Goal: Transaction & Acquisition: Purchase product/service

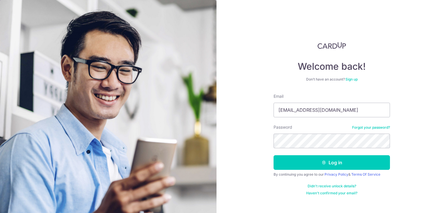
type input "[EMAIL_ADDRESS][DOMAIN_NAME]"
click at [274, 155] on button "Log in" at bounding box center [332, 162] width 116 height 15
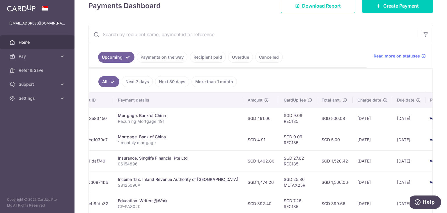
scroll to position [35, 0]
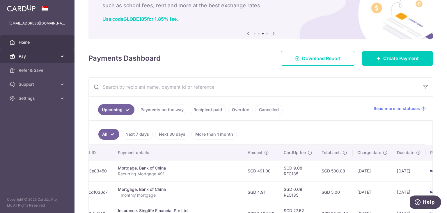
click at [60, 56] on icon at bounding box center [62, 56] width 6 height 6
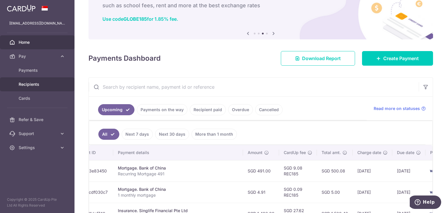
click at [37, 85] on span "Recipients" at bounding box center [38, 84] width 38 height 6
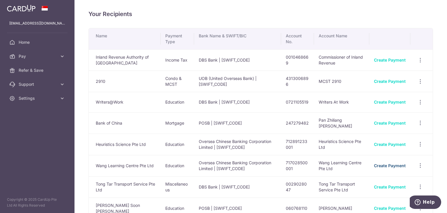
click at [384, 165] on link "Create Payment" at bounding box center [390, 165] width 32 height 5
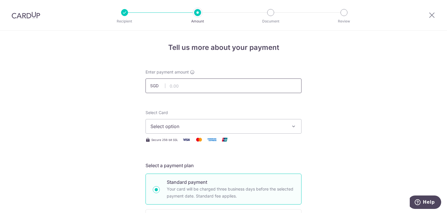
drag, startPoint x: 179, startPoint y: 86, endPoint x: 168, endPoint y: 82, distance: 11.5
click at [178, 86] on input "text" at bounding box center [224, 85] width 156 height 15
click at [202, 85] on input "text" at bounding box center [224, 85] width 156 height 15
paste input "897"
type input "897.00"
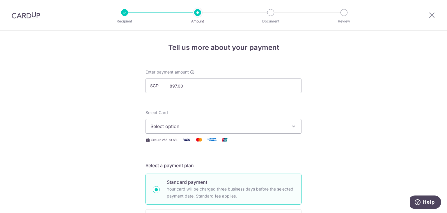
click at [188, 128] on span "Select option" at bounding box center [219, 126] width 136 height 7
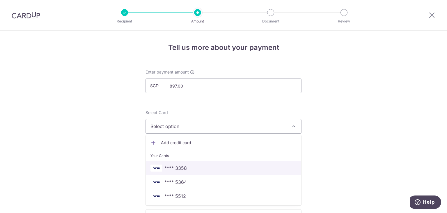
click at [192, 166] on span "**** 3358" at bounding box center [224, 167] width 146 height 7
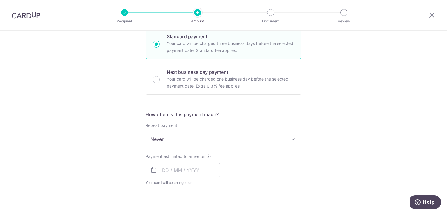
scroll to position [146, 0]
click at [197, 136] on span "Never" at bounding box center [224, 139] width 156 height 14
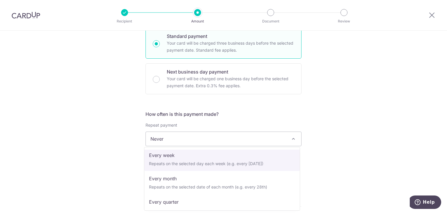
scroll to position [58, 0]
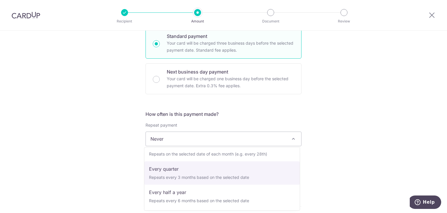
select select "4"
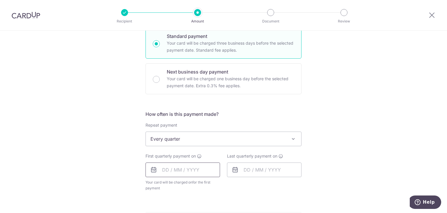
click at [166, 167] on input "text" at bounding box center [183, 169] width 75 height 15
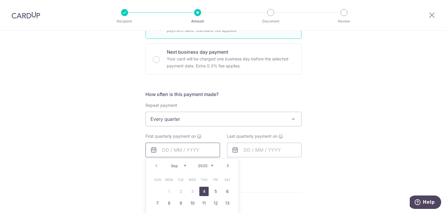
scroll to position [175, 0]
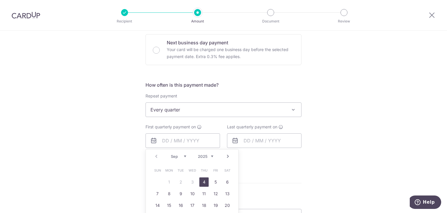
click at [204, 182] on link "4" at bounding box center [203, 181] width 9 height 9
type input "[DATE]"
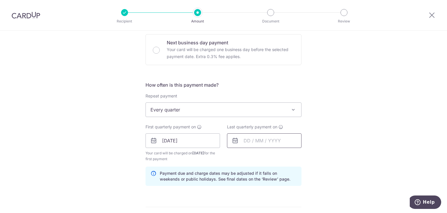
click at [247, 140] on input "text" at bounding box center [264, 140] width 75 height 15
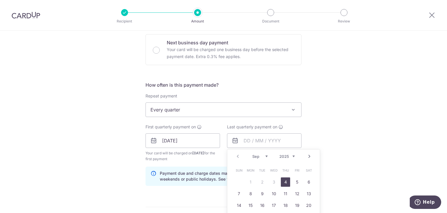
click at [308, 157] on link "Next" at bounding box center [309, 156] width 7 height 7
click at [308, 156] on link "Next" at bounding box center [309, 156] width 7 height 7
click at [285, 181] on link "4" at bounding box center [285, 181] width 9 height 9
type input "04/12/2025"
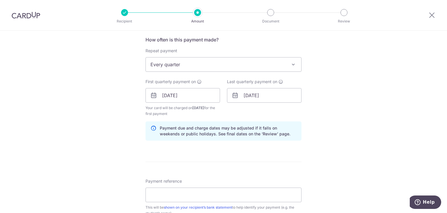
scroll to position [233, 0]
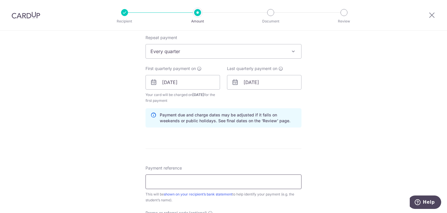
click at [190, 179] on input "Payment reference" at bounding box center [224, 181] width 156 height 15
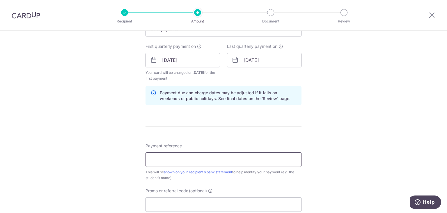
scroll to position [291, 0]
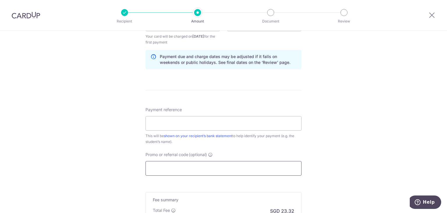
click at [200, 170] on input "Promo or referral code (optional)" at bounding box center [224, 168] width 156 height 15
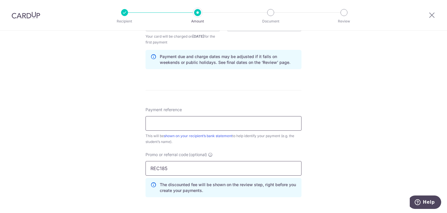
type input "REC185"
click at [186, 120] on input "Payment reference" at bounding box center [224, 123] width 156 height 15
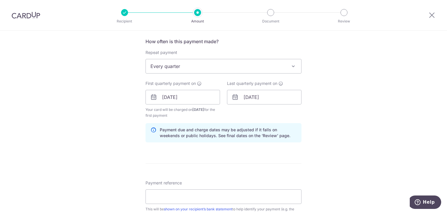
scroll to position [233, 0]
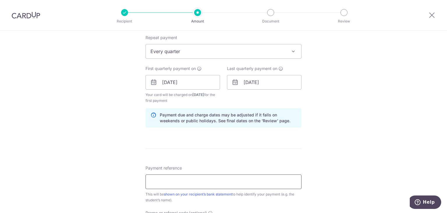
click at [194, 179] on input "Payment reference" at bounding box center [224, 181] width 156 height 15
paste input "MP 96775252 [PERSON_NAME]"
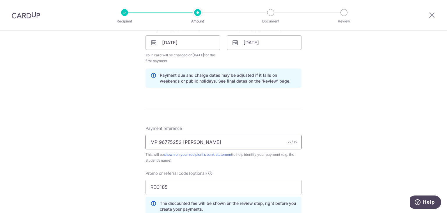
scroll to position [379, 0]
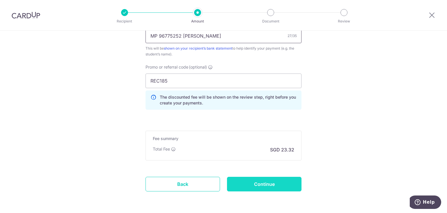
type input "MP 96775252 [PERSON_NAME]"
click at [271, 185] on input "Continue" at bounding box center [264, 183] width 75 height 15
type input "Create Schedule"
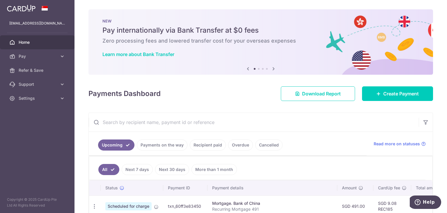
click at [209, 135] on ul "Upcoming Payments on the way Recipient paid Overdue Cancelled" at bounding box center [228, 144] width 278 height 24
click at [213, 146] on link "Recipient paid" at bounding box center [208, 144] width 36 height 11
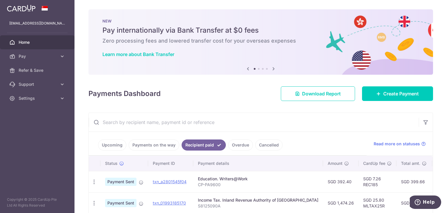
click at [219, 125] on input "text" at bounding box center [254, 122] width 330 height 19
click at [205, 124] on input "text" at bounding box center [254, 122] width 330 height 19
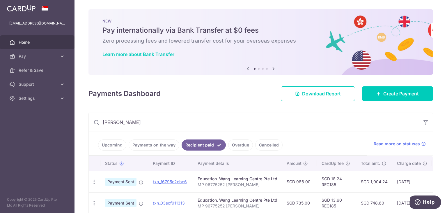
type input "wang"
drag, startPoint x: 267, startPoint y: 184, endPoint x: 195, endPoint y: 181, distance: 72.6
click at [195, 181] on td "Education. Wang Learning Centre Pte Ltd MP 96775252 Pan Yanhao Ethan" at bounding box center [237, 181] width 89 height 21
drag, startPoint x: 255, startPoint y: 203, endPoint x: 225, endPoint y: 210, distance: 30.7
click at [196, 206] on td "Education. Wang Learning Centre Pte Ltd MP 96775252 Pan Yankai Ryan" at bounding box center [237, 202] width 89 height 21
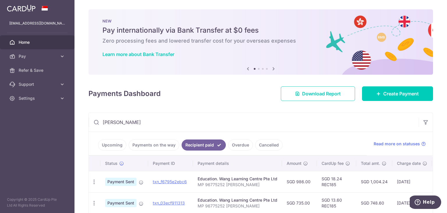
click at [260, 205] on p "MP 96775252 [PERSON_NAME]" at bounding box center [238, 206] width 80 height 6
drag, startPoint x: 262, startPoint y: 205, endPoint x: 193, endPoint y: 206, distance: 68.7
click at [193, 206] on td "Education. Wang Learning Centre Pte Ltd MP 96775252 Pan Yankai Ryan" at bounding box center [237, 202] width 89 height 21
copy p "MP 96775252 Pan Yankai Ryan"
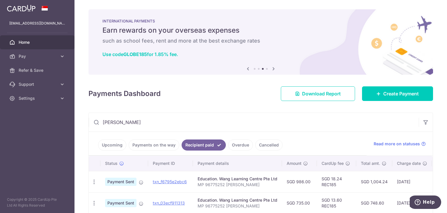
drag, startPoint x: 263, startPoint y: 184, endPoint x: 196, endPoint y: 190, distance: 66.9
click at [196, 190] on td "Education. Wang Learning Centre Pte Ltd MP 96775252 Pan Yanhao Ethan" at bounding box center [237, 181] width 89 height 21
copy p "MP 96775252 Pan Yanhao Ethan"
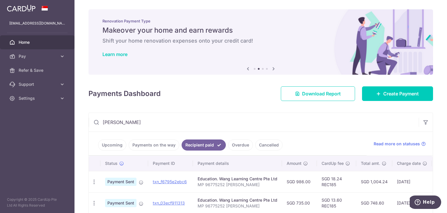
click at [261, 202] on td "Education. Wang Learning Centre Pte Ltd MP 96775252 Pan Yankai Ryan" at bounding box center [237, 202] width 89 height 21
click at [261, 207] on p "MP 96775252 Pan Yankai Ryan" at bounding box center [238, 206] width 80 height 6
click at [261, 205] on p "MP 96775252 Pan Yankai Ryan" at bounding box center [238, 206] width 80 height 6
click at [240, 197] on div "Education. Wang Learning Centre Pte Ltd" at bounding box center [238, 200] width 80 height 6
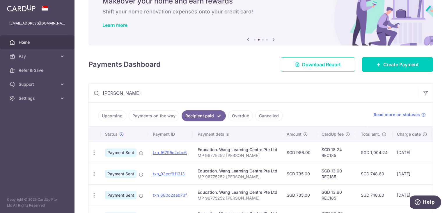
drag, startPoint x: 258, startPoint y: 175, endPoint x: 197, endPoint y: 177, distance: 61.2
click at [197, 177] on td "Education. Wang Learning Centre Pte Ltd MP 96775252 Pan Yankai Ryan" at bounding box center [237, 173] width 89 height 21
copy p "MP 96775252 [PERSON_NAME]"
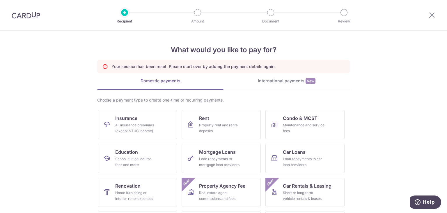
click at [23, 17] on img at bounding box center [26, 15] width 29 height 7
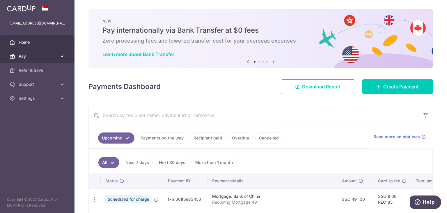
click at [45, 60] on link "Pay" at bounding box center [37, 56] width 75 height 14
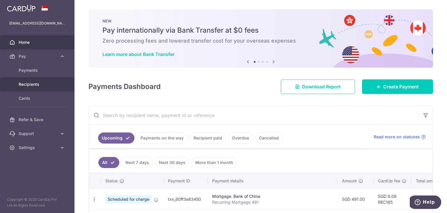
click at [31, 86] on span "Recipients" at bounding box center [38, 84] width 38 height 6
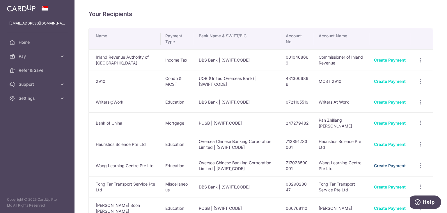
click at [394, 166] on link "Create Payment" at bounding box center [390, 165] width 32 height 5
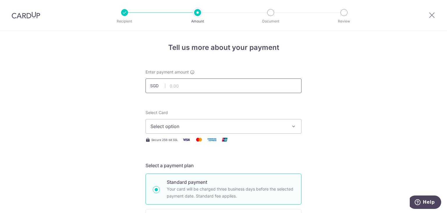
drag, startPoint x: 175, startPoint y: 78, endPoint x: 177, endPoint y: 83, distance: 5.5
click at [176, 82] on div "Enter payment amount SGD" at bounding box center [224, 81] width 156 height 24
click at [177, 84] on input "text" at bounding box center [224, 85] width 156 height 15
type input "897.00"
click at [178, 123] on span "Select option" at bounding box center [219, 126] width 136 height 7
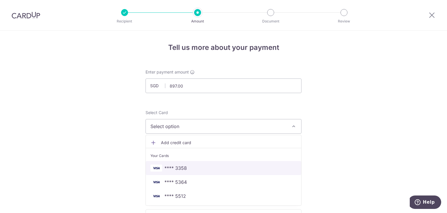
click at [178, 172] on link "**** 3358" at bounding box center [224, 168] width 156 height 14
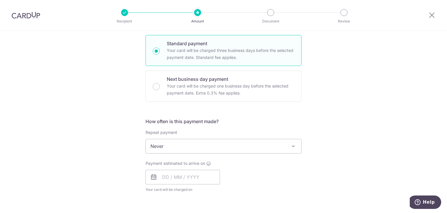
scroll to position [116, 0]
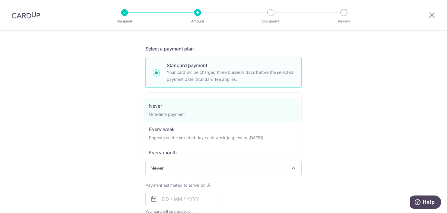
click at [177, 166] on span "Never" at bounding box center [224, 168] width 156 height 14
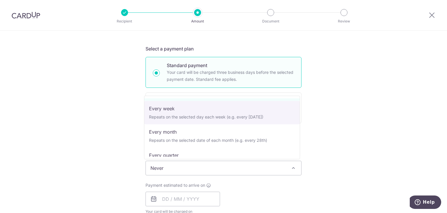
scroll to position [58, 0]
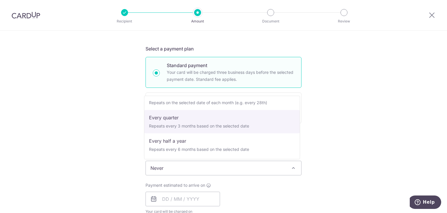
select select "4"
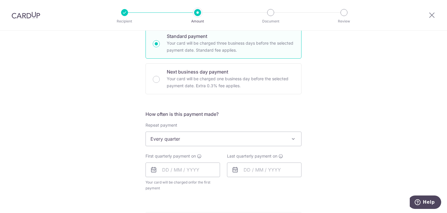
scroll to position [175, 0]
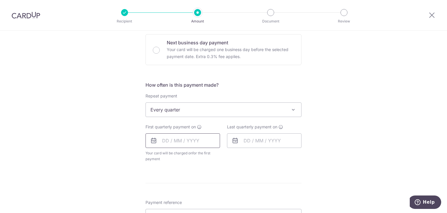
click at [177, 136] on input "text" at bounding box center [183, 140] width 75 height 15
click at [205, 178] on link "4" at bounding box center [203, 181] width 9 height 9
type input "[DATE]"
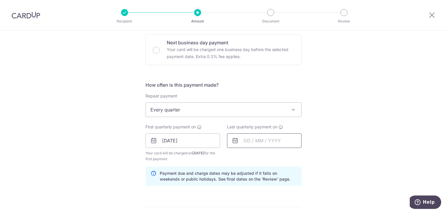
click at [245, 135] on input "text" at bounding box center [264, 140] width 75 height 15
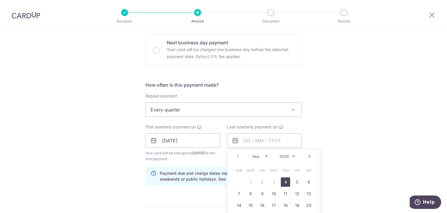
click at [307, 154] on link "Next" at bounding box center [309, 156] width 7 height 7
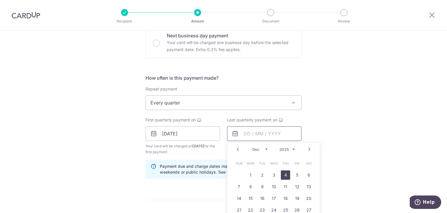
scroll to position [204, 0]
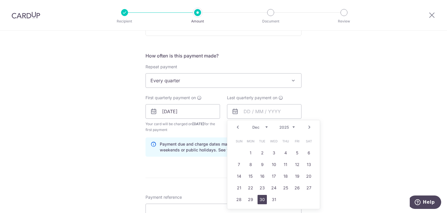
click at [260, 197] on link "30" at bounding box center [262, 199] width 9 height 9
type input "30/12/2025"
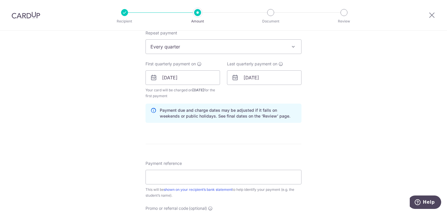
scroll to position [291, 0]
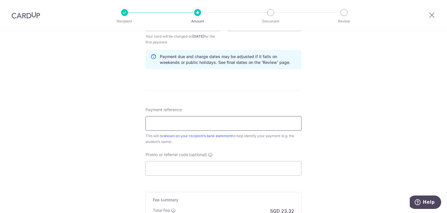
click at [175, 127] on input "Payment reference" at bounding box center [224, 123] width 156 height 15
paste input "MP 96775252 Pan Yankai Ryan"
type input "MP 96775252 Pan Yankai Ryan"
click at [183, 170] on input "Promo or referral code (optional)" at bounding box center [224, 168] width 156 height 15
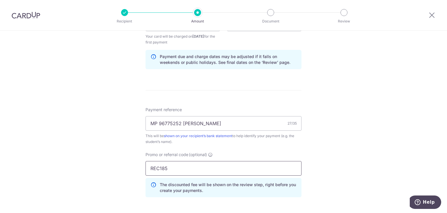
type input "REC185"
click at [346, 154] on div "Tell us more about your payment Enter payment amount SGD 897.00 897.00 Select C…" at bounding box center [223, 30] width 447 height 583
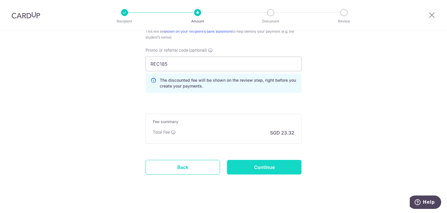
scroll to position [400, 0]
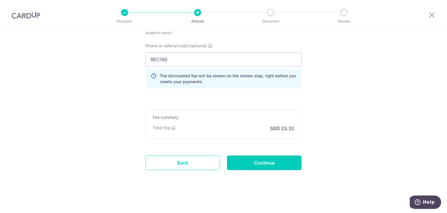
click at [275, 163] on input "Continue" at bounding box center [264, 162] width 75 height 15
type input "Create Schedule"
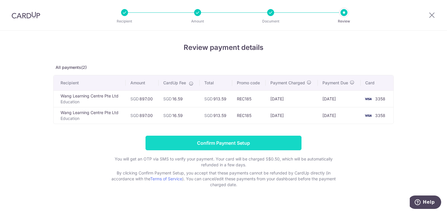
click at [232, 143] on input "Confirm Payment Setup" at bounding box center [224, 142] width 156 height 15
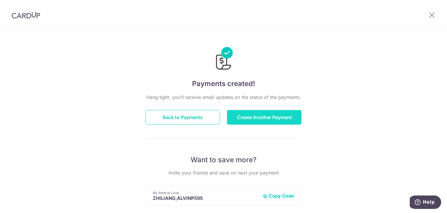
click at [245, 112] on button "Create Another Payment" at bounding box center [264, 117] width 75 height 15
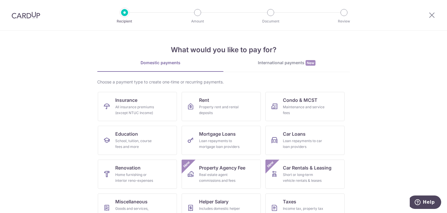
click at [31, 15] on img at bounding box center [26, 15] width 29 height 7
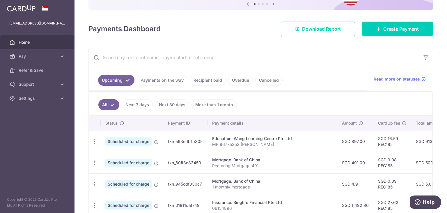
scroll to position [58, 0]
click at [94, 140] on icon "button" at bounding box center [94, 141] width 6 height 6
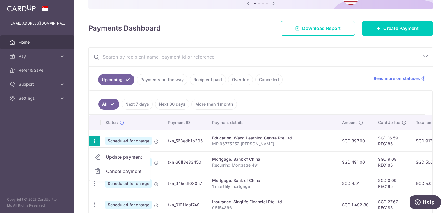
click at [115, 155] on span "Update payment" at bounding box center [126, 156] width 40 height 7
radio input "true"
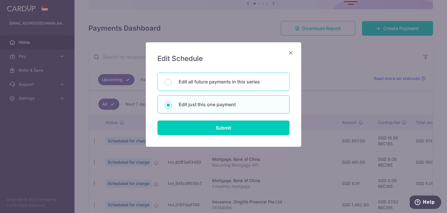
click at [201, 80] on p "Edit all future payments in this series" at bounding box center [231, 81] width 104 height 7
click at [172, 80] on input "Edit all future payments in this series" at bounding box center [168, 82] width 7 height 7
radio input "true"
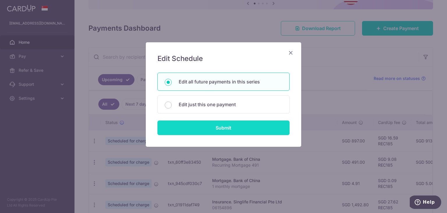
click at [214, 127] on input "Submit" at bounding box center [224, 127] width 132 height 15
radio input "true"
type input "897.00"
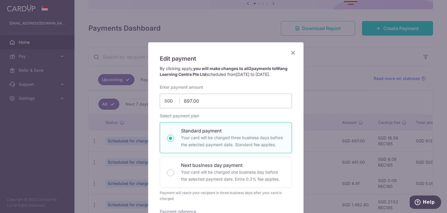
scroll to position [175, 0]
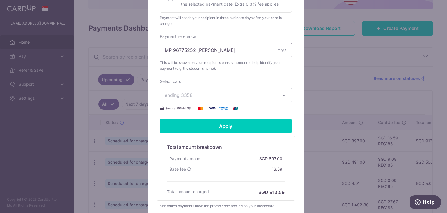
drag, startPoint x: 239, startPoint y: 49, endPoint x: 211, endPoint y: 46, distance: 27.5
click at [211, 46] on input "MP 96775252 [PERSON_NAME]" at bounding box center [226, 50] width 132 height 15
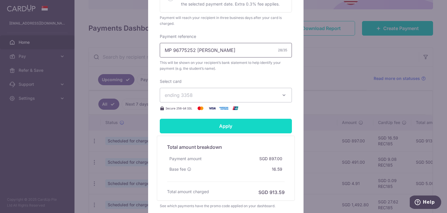
type input "MP 96775252 [PERSON_NAME]"
click at [221, 127] on input "Apply" at bounding box center [226, 126] width 132 height 15
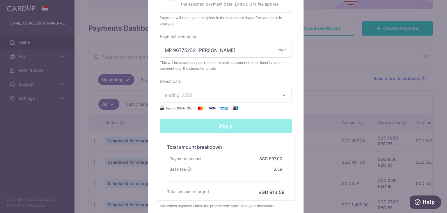
type input "Successfully Applied"
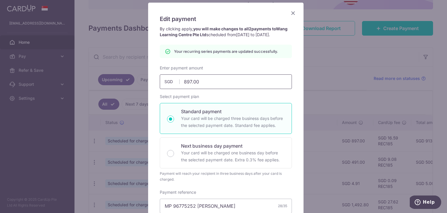
scroll to position [0, 0]
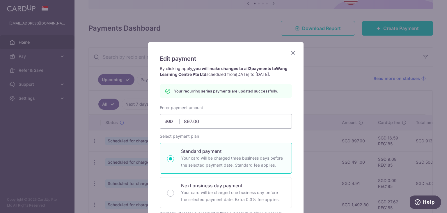
click at [290, 51] on icon "Close" at bounding box center [293, 52] width 7 height 7
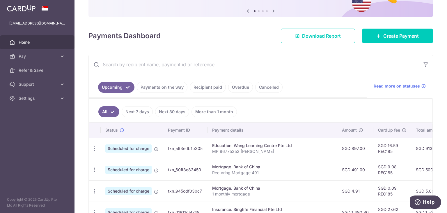
scroll to position [58, 0]
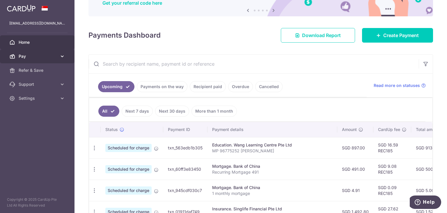
click at [59, 58] on link "Pay" at bounding box center [37, 56] width 75 height 14
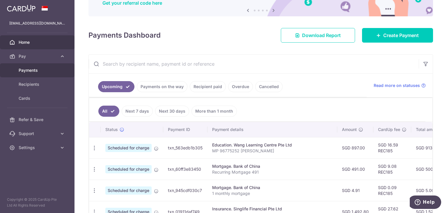
click at [27, 69] on span "Payments" at bounding box center [38, 70] width 38 height 6
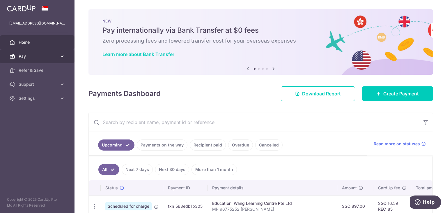
click at [32, 58] on span "Pay" at bounding box center [38, 56] width 38 height 6
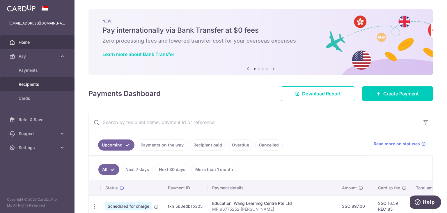
click at [33, 86] on span "Recipients" at bounding box center [38, 84] width 38 height 6
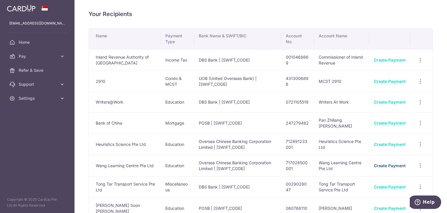
click at [382, 163] on link "Create Payment" at bounding box center [390, 165] width 32 height 5
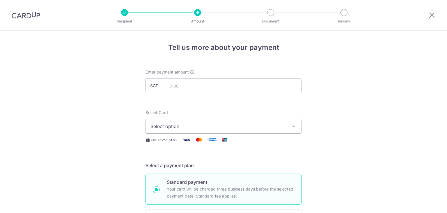
click at [186, 86] on input "text" at bounding box center [224, 85] width 156 height 15
click at [191, 85] on input "text" at bounding box center [224, 85] width 156 height 15
type input "669.00"
click at [179, 127] on span "Select option" at bounding box center [219, 126] width 136 height 7
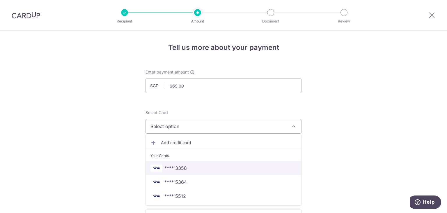
click at [179, 170] on span "**** 3358" at bounding box center [176, 167] width 22 height 7
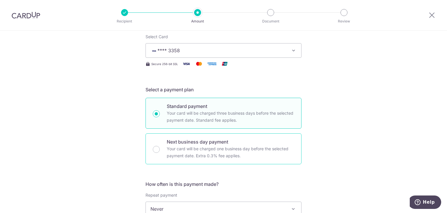
scroll to position [87, 0]
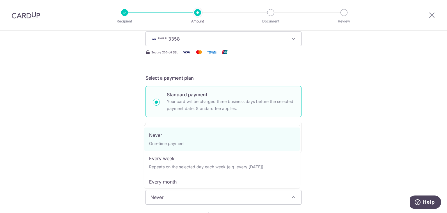
click at [179, 197] on span "Never" at bounding box center [224, 197] width 156 height 14
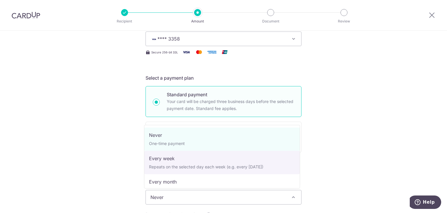
scroll to position [58, 0]
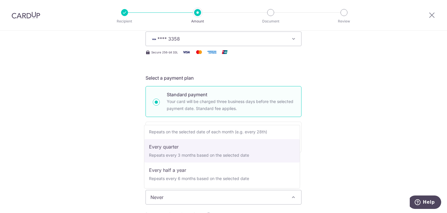
select select "4"
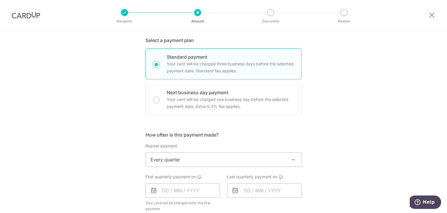
scroll to position [204, 0]
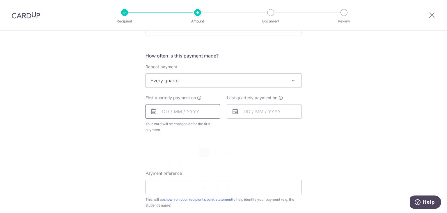
click at [181, 108] on input "text" at bounding box center [183, 111] width 75 height 15
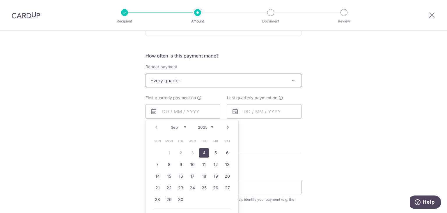
click at [203, 153] on link "4" at bounding box center [203, 152] width 9 height 9
type input "[DATE]"
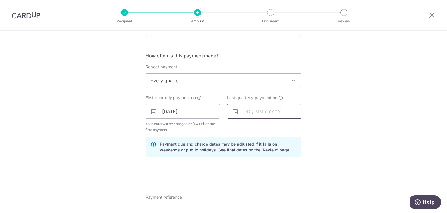
click at [249, 112] on input "text" at bounding box center [264, 111] width 75 height 15
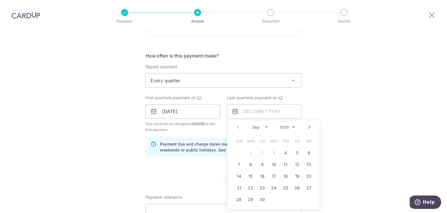
click at [309, 125] on link "Next" at bounding box center [309, 126] width 7 height 7
click at [261, 199] on link "30" at bounding box center [262, 199] width 9 height 9
type input "[DATE]"
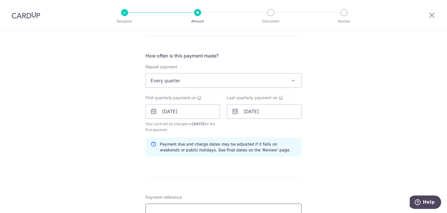
drag, startPoint x: 166, startPoint y: 205, endPoint x: 165, endPoint y: 202, distance: 3.2
click at [166, 205] on input "Payment reference" at bounding box center [224, 210] width 156 height 15
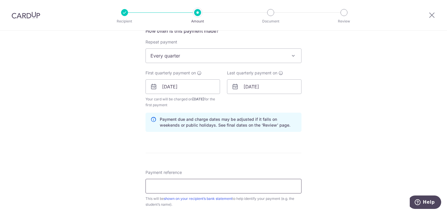
scroll to position [262, 0]
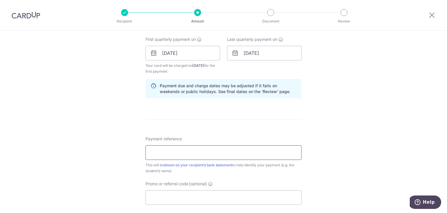
click at [174, 150] on input "Payment reference" at bounding box center [224, 152] width 156 height 15
paste input "MP 96775252 [PERSON_NAME]"
type input "MP 96775252 [PERSON_NAME]"
drag, startPoint x: 186, startPoint y: 199, endPoint x: 184, endPoint y: 191, distance: 7.9
click at [185, 196] on input "Promo or referral code (optional)" at bounding box center [224, 197] width 156 height 15
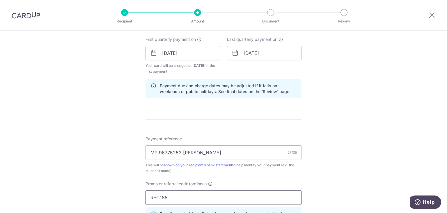
type input "REC185"
click at [320, 175] on div "Tell us more about your payment Enter payment amount SGD 669.00 669.00 Select C…" at bounding box center [223, 59] width 447 height 583
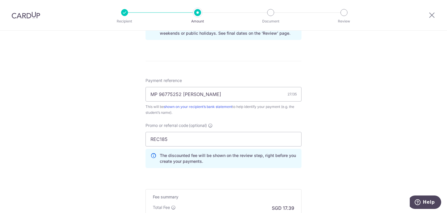
scroll to position [379, 0]
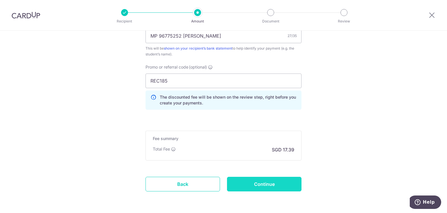
click at [285, 185] on input "Continue" at bounding box center [264, 183] width 75 height 15
type input "Create Schedule"
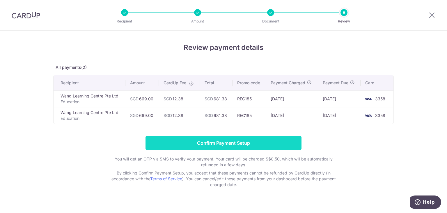
click at [230, 142] on input "Confirm Payment Setup" at bounding box center [224, 142] width 156 height 15
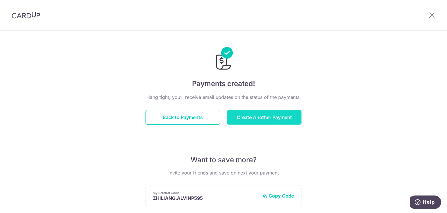
click at [256, 116] on button "Create Another Payment" at bounding box center [264, 117] width 75 height 15
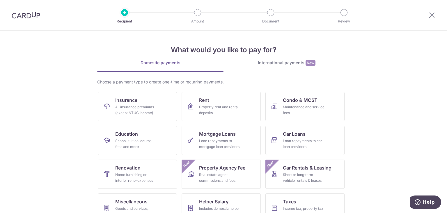
click at [23, 20] on div at bounding box center [26, 15] width 52 height 30
click at [26, 18] on img at bounding box center [26, 15] width 29 height 7
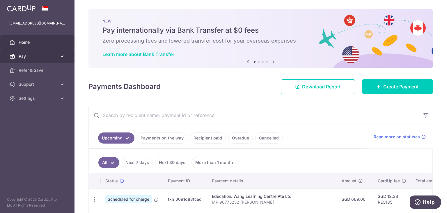
click at [56, 56] on span "Pay" at bounding box center [38, 56] width 38 height 6
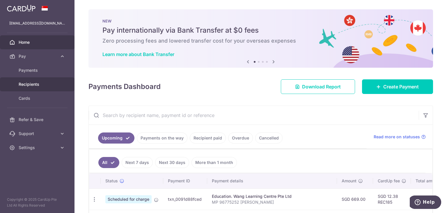
click at [28, 85] on span "Recipients" at bounding box center [38, 84] width 38 height 6
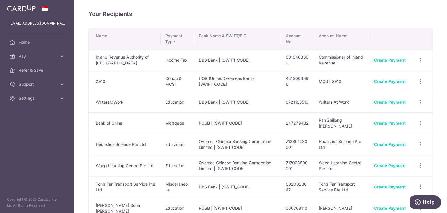
click at [378, 159] on td "Create Payment" at bounding box center [390, 165] width 41 height 21
click at [380, 163] on link "Create Payment" at bounding box center [390, 165] width 32 height 5
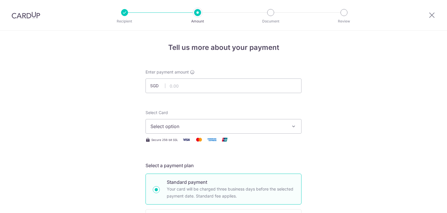
click at [183, 85] on input "text" at bounding box center [224, 85] width 156 height 15
type input "669.00"
click at [174, 123] on span "Select option" at bounding box center [219, 126] width 136 height 7
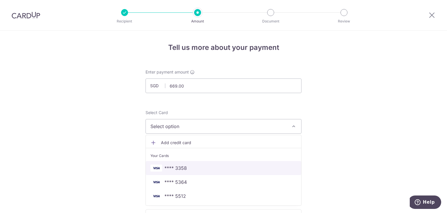
click at [184, 167] on span "**** 3358" at bounding box center [176, 167] width 22 height 7
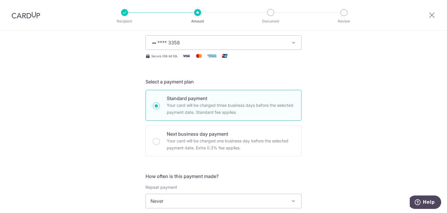
scroll to position [87, 0]
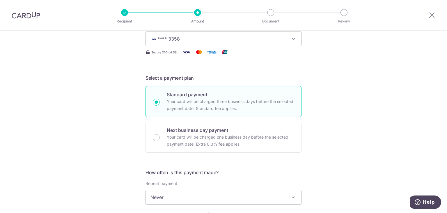
click at [176, 196] on span "Never" at bounding box center [224, 197] width 156 height 14
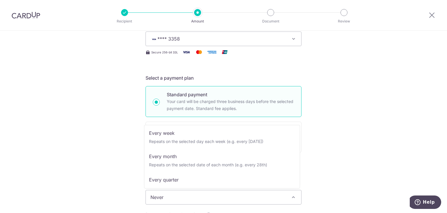
scroll to position [58, 0]
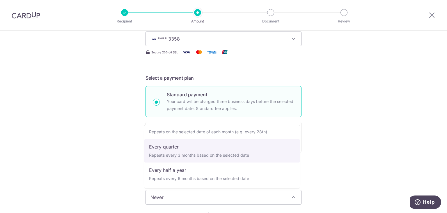
select select "4"
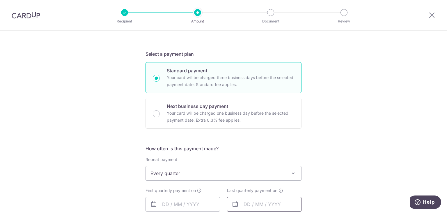
scroll to position [146, 0]
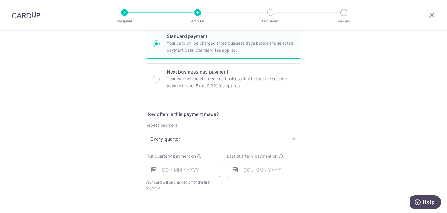
click at [176, 167] on input "text" at bounding box center [183, 169] width 75 height 15
click at [202, 210] on link "4" at bounding box center [203, 210] width 9 height 9
type input "[DATE]"
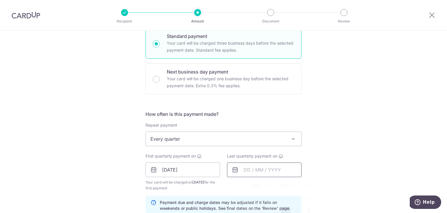
drag, startPoint x: 255, startPoint y: 167, endPoint x: 252, endPoint y: 171, distance: 5.4
click at [255, 167] on input "text" at bounding box center [264, 169] width 75 height 15
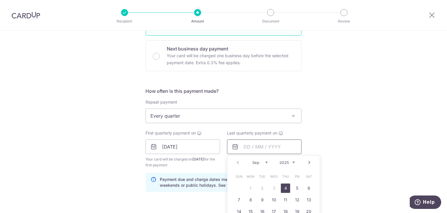
scroll to position [204, 0]
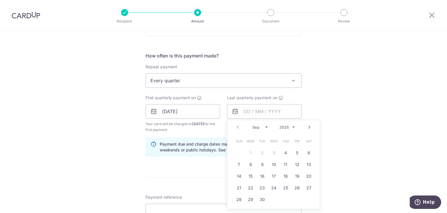
click at [308, 126] on link "Next" at bounding box center [309, 126] width 7 height 7
click at [309, 126] on link "Next" at bounding box center [309, 126] width 7 height 7
click at [261, 199] on link "30" at bounding box center [262, 199] width 9 height 9
type input "30/12/2025"
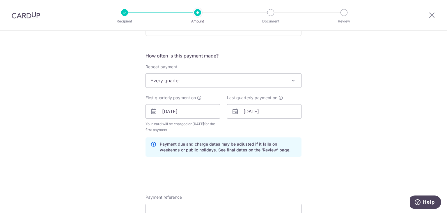
scroll to position [262, 0]
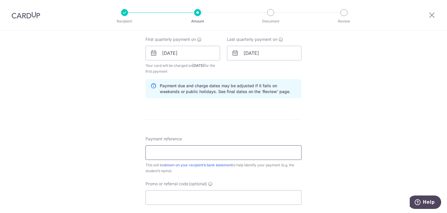
click at [171, 149] on input "Payment reference" at bounding box center [224, 152] width 156 height 15
paste input "MP 96775252 Pan Yankai Ryan"
drag, startPoint x: 193, startPoint y: 150, endPoint x: 274, endPoint y: 142, distance: 81.0
click at [274, 142] on div "Payment reference MP 96775252 Pan Yankai Ryan 27/35 This will be shown on your …" at bounding box center [224, 155] width 156 height 38
type input "MP 96775252 Pan Siqi Michelle"
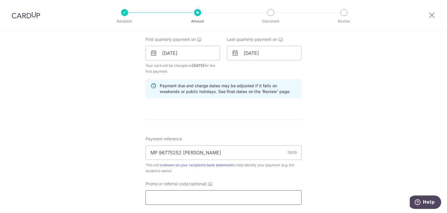
click at [194, 197] on input "Promo or referral code (optional)" at bounding box center [224, 197] width 156 height 15
type input "REC185"
click at [354, 153] on div "Tell us more about your payment Enter payment amount SGD 669.00 669.00 Select C…" at bounding box center [223, 59] width 447 height 583
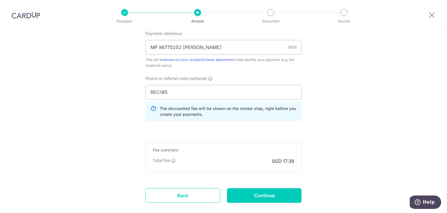
scroll to position [379, 0]
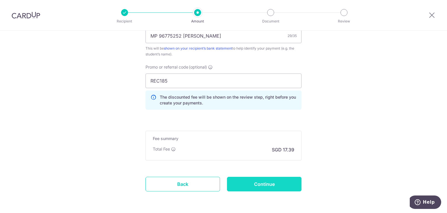
click at [275, 180] on input "Continue" at bounding box center [264, 183] width 75 height 15
type input "Create Schedule"
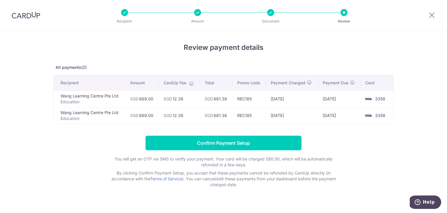
scroll to position [9, 0]
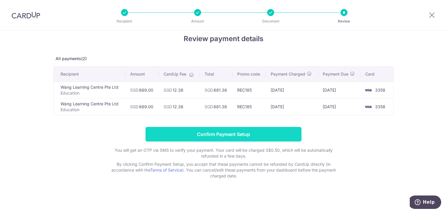
click at [200, 135] on input "Confirm Payment Setup" at bounding box center [224, 134] width 156 height 15
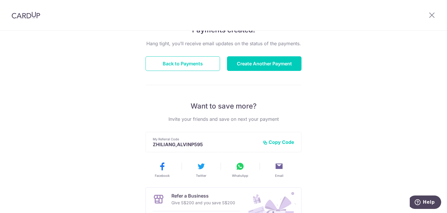
scroll to position [58, 0]
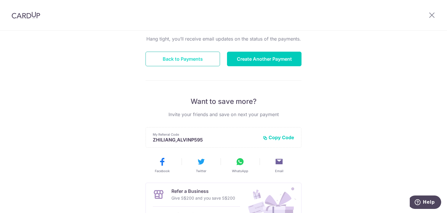
click at [196, 61] on button "Back to Payments" at bounding box center [183, 59] width 75 height 15
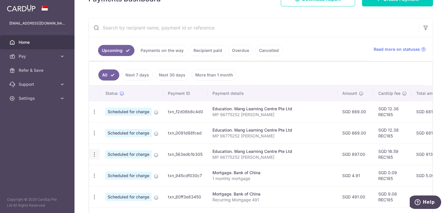
click at [93, 153] on icon "button" at bounding box center [94, 154] width 6 height 6
click at [95, 130] on icon "button" at bounding box center [94, 133] width 6 height 6
click at [116, 147] on span "Update payment" at bounding box center [126, 148] width 40 height 7
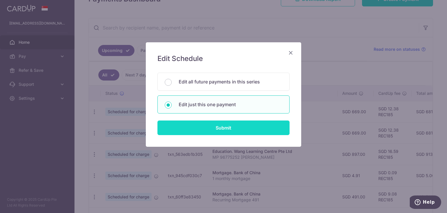
click at [198, 131] on input "Submit" at bounding box center [224, 127] width 132 height 15
radio input "true"
type input "669.00"
type input "[DATE]"
type input "MP 96775252 [PERSON_NAME]"
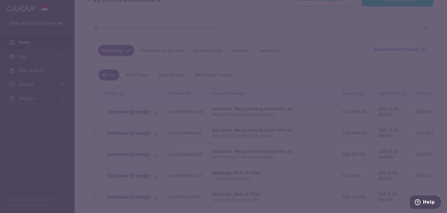
type input "REC185"
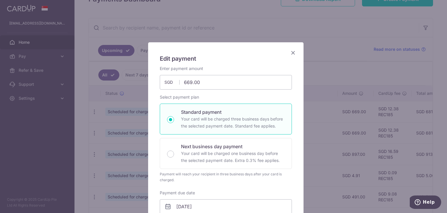
scroll to position [175, 0]
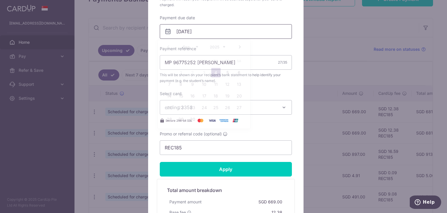
click at [195, 31] on input "[DATE]" at bounding box center [226, 31] width 132 height 15
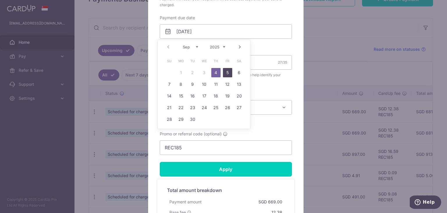
click at [228, 74] on link "5" at bounding box center [227, 72] width 9 height 9
type input "[DATE]"
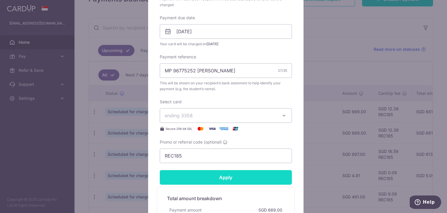
click at [229, 176] on input "Apply" at bounding box center [226, 177] width 132 height 15
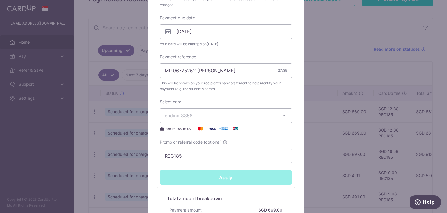
type input "Successfully Applied"
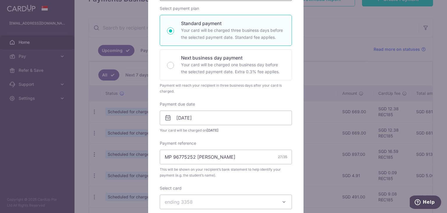
scroll to position [49, 0]
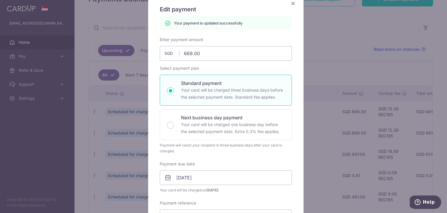
click at [290, 3] on icon "Close" at bounding box center [293, 3] width 7 height 7
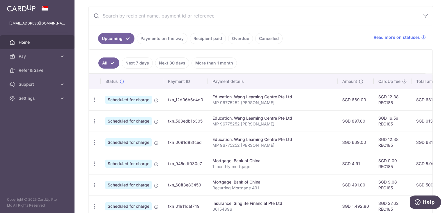
scroll to position [116, 0]
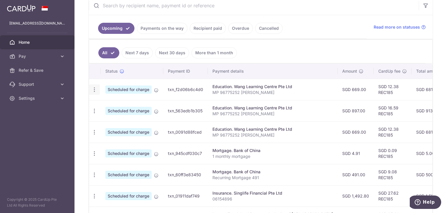
click at [94, 90] on icon "button" at bounding box center [94, 89] width 6 height 6
click at [103, 105] on link "Update payment" at bounding box center [119, 105] width 61 height 14
radio input "true"
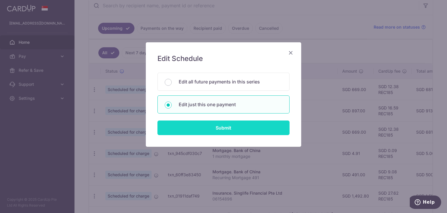
click at [196, 126] on input "Submit" at bounding box center [224, 127] width 132 height 15
radio input "true"
type input "669.00"
type input "[DATE]"
type input "MP 96775252 [PERSON_NAME]"
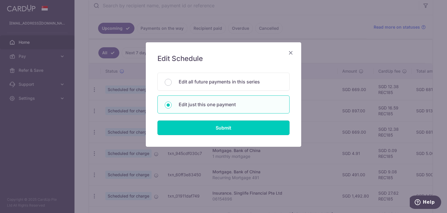
type input "REC185"
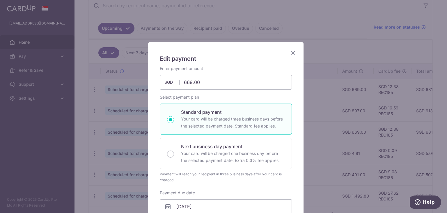
scroll to position [87, 0]
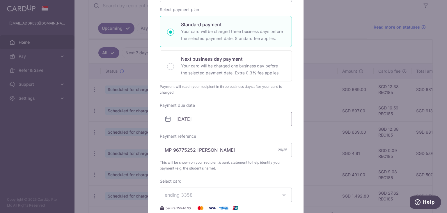
click at [190, 119] on input "[DATE]" at bounding box center [226, 119] width 132 height 15
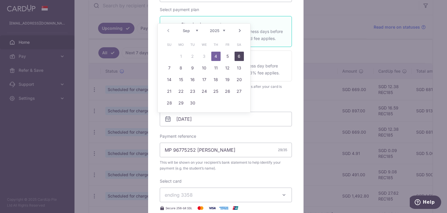
click at [239, 58] on link "6" at bounding box center [239, 56] width 9 height 9
type input "[DATE]"
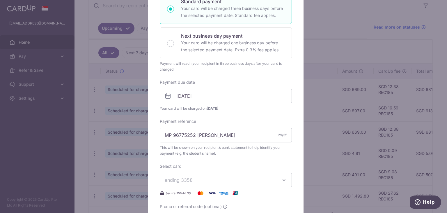
scroll to position [175, 0]
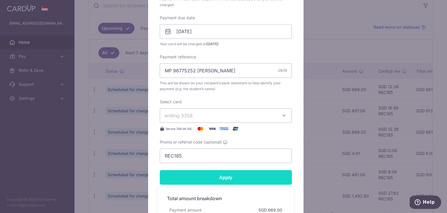
click at [229, 175] on input "Apply" at bounding box center [226, 177] width 132 height 15
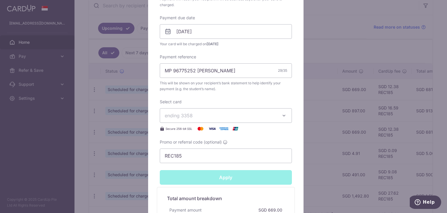
type input "Successfully Applied"
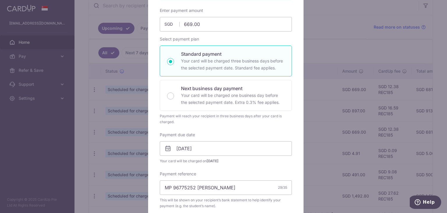
scroll to position [20, 0]
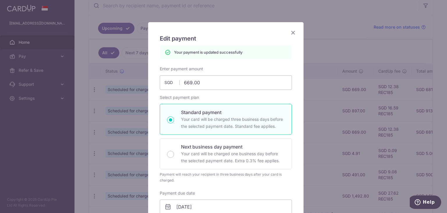
click at [291, 32] on icon "Close" at bounding box center [293, 32] width 7 height 7
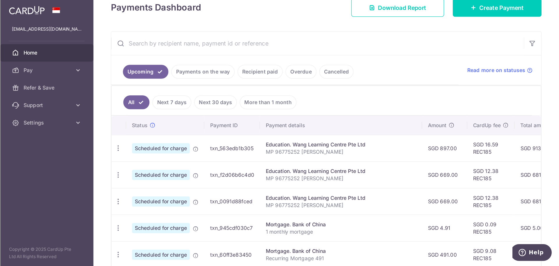
scroll to position [87, 0]
